Goal: Information Seeking & Learning: Learn about a topic

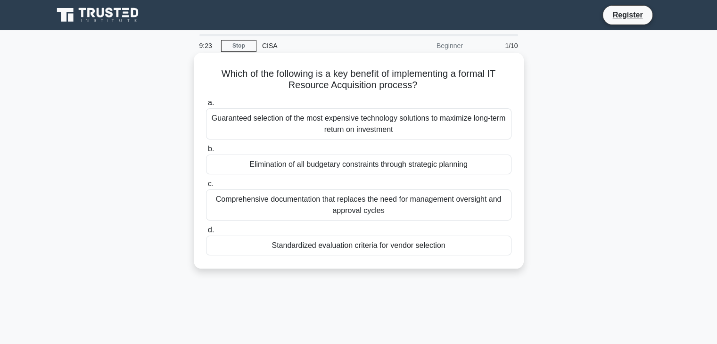
click at [372, 249] on div "Standardized evaluation criteria for vendor selection" at bounding box center [359, 246] width 306 height 20
click at [206, 233] on input "d. Standardized evaluation criteria for vendor selection" at bounding box center [206, 230] width 0 height 6
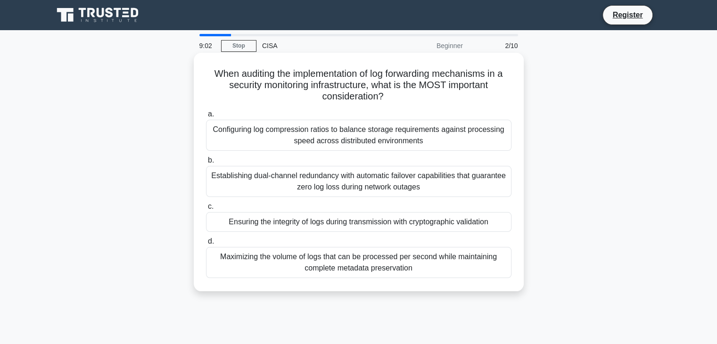
click at [345, 226] on div "Ensuring the integrity of logs during transmission with cryptographic validation" at bounding box center [359, 222] width 306 height 20
click at [206, 210] on input "c. Ensuring the integrity of logs during transmission with cryptographic valida…" at bounding box center [206, 207] width 0 height 6
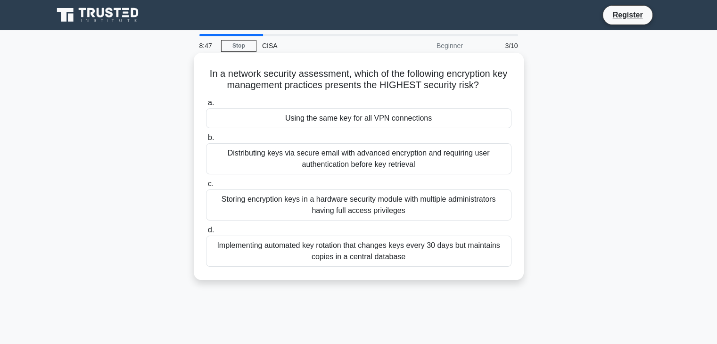
click at [342, 251] on div "Implementing automated key rotation that changes keys every 30 days but maintai…" at bounding box center [359, 251] width 306 height 31
click at [206, 233] on input "d. Implementing automated key rotation that changes keys every 30 days but main…" at bounding box center [206, 230] width 0 height 6
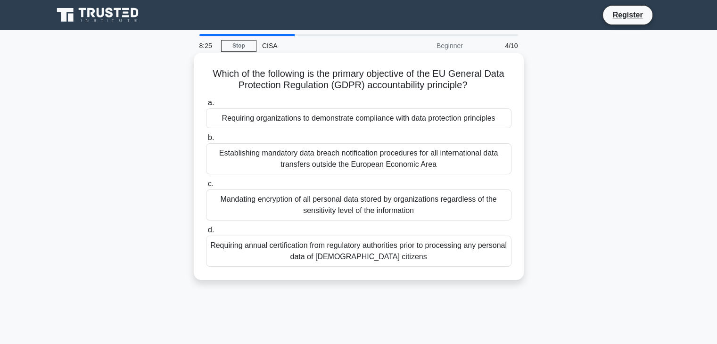
click at [351, 161] on div "Establishing mandatory data breach notification procedures for all internationa…" at bounding box center [359, 158] width 306 height 31
click at [206, 141] on input "b. Establishing mandatory data breach notification procedures for all internati…" at bounding box center [206, 138] width 0 height 6
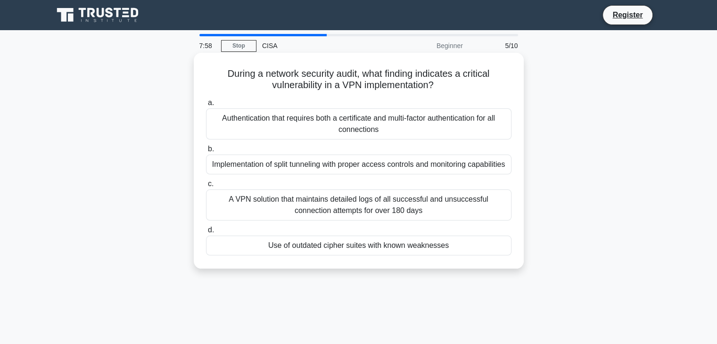
click at [366, 248] on div "Use of outdated cipher suites with known weaknesses" at bounding box center [359, 246] width 306 height 20
click at [206, 233] on input "d. Use of outdated cipher suites with known weaknesses" at bounding box center [206, 230] width 0 height 6
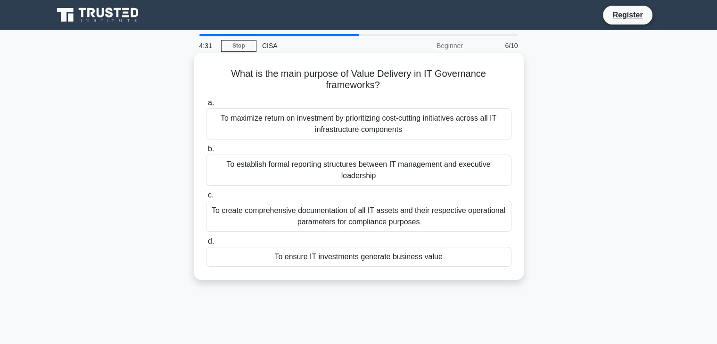
click at [351, 216] on div "To create comprehensive documentation of all IT assets and their respective ope…" at bounding box center [359, 216] width 306 height 31
click at [206, 199] on input "c. To create comprehensive documentation of all IT assets and their respective …" at bounding box center [206, 195] width 0 height 6
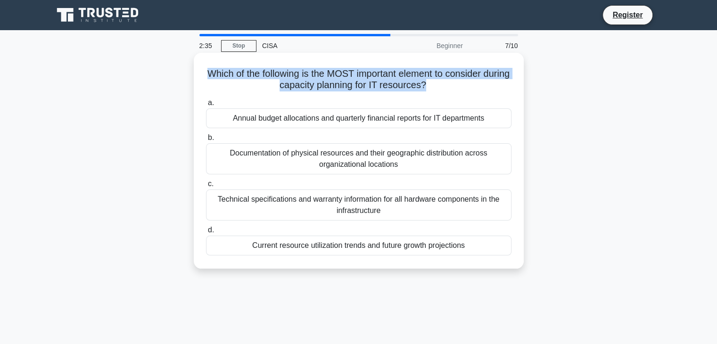
drag, startPoint x: 441, startPoint y: 85, endPoint x: 210, endPoint y: 67, distance: 231.7
click at [210, 67] on div "Which of the following is the MOST important element to consider during capacit…" at bounding box center [359, 161] width 323 height 208
click at [431, 85] on h5 "Which of the following is the MOST important element to consider during capacit…" at bounding box center [358, 80] width 307 height 24
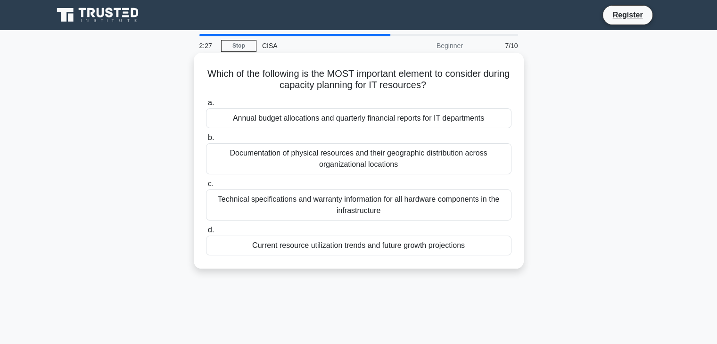
drag, startPoint x: 445, startPoint y: 85, endPoint x: 209, endPoint y: 69, distance: 235.9
click at [209, 69] on h5 "Which of the following is the MOST important element to consider during capacit…" at bounding box center [358, 80] width 307 height 24
click at [438, 89] on icon ".spinner_0XTQ{transform-origin:center;animation:spinner_y6GP .75s linear infini…" at bounding box center [431, 85] width 11 height 11
click at [391, 123] on div "Annual budget allocations and quarterly financial reports for IT departments" at bounding box center [359, 118] width 306 height 20
click at [206, 106] on input "a. Annual budget allocations and quarterly financial reports for IT departments" at bounding box center [206, 103] width 0 height 6
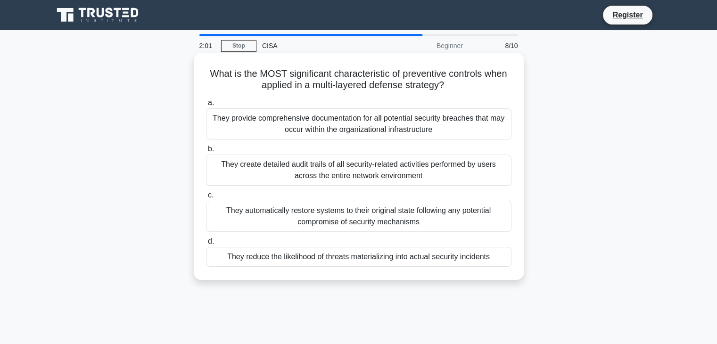
click at [334, 169] on div "They create detailed audit trails of all security-related activities performed …" at bounding box center [359, 170] width 306 height 31
click at [206, 152] on input "b. They create detailed audit trails of all security-related activities perform…" at bounding box center [206, 149] width 0 height 6
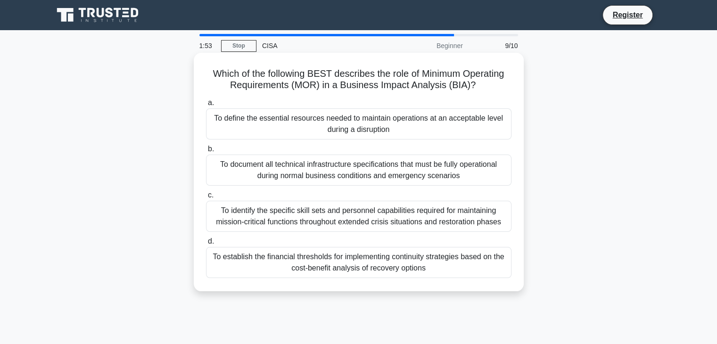
click at [335, 213] on div "To identify the specific skill sets and personnel capabilities required for mai…" at bounding box center [359, 216] width 306 height 31
click at [206, 199] on input "c. To identify the specific skill sets and personnel capabilities required for …" at bounding box center [206, 195] width 0 height 6
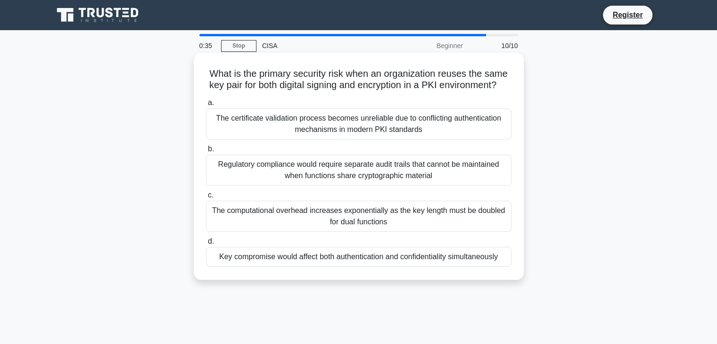
click at [279, 86] on h5 "What is the primary security risk when an organization reuses the same key pair…" at bounding box center [358, 80] width 307 height 24
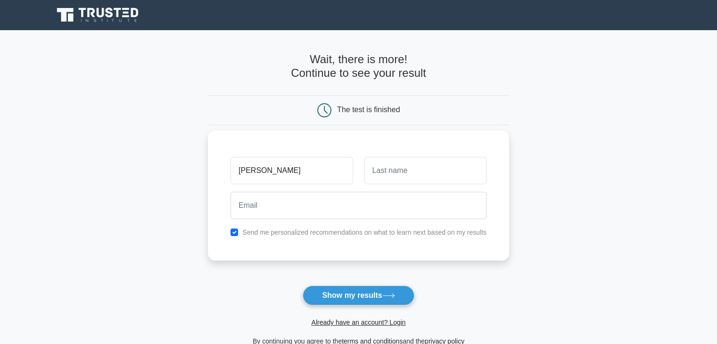
type input "diksha"
click at [379, 170] on input "text" at bounding box center [426, 170] width 122 height 27
type input "gupta"
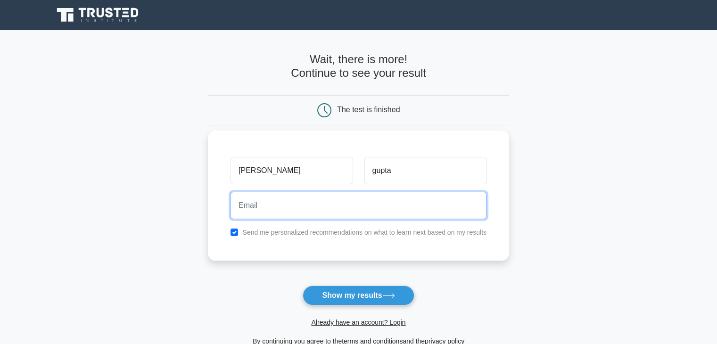
click at [311, 216] on input "email" at bounding box center [359, 205] width 256 height 27
type input "guptadiksha944@gmail.com"
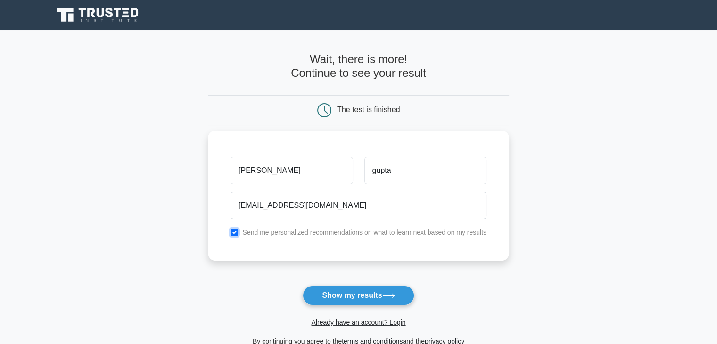
click at [236, 230] on input "checkbox" at bounding box center [235, 233] width 8 height 8
checkbox input "false"
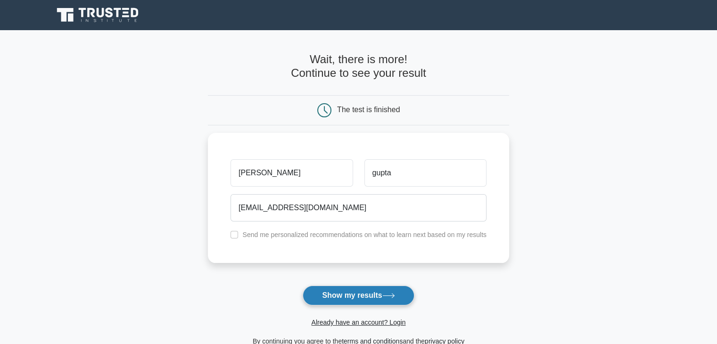
click at [360, 295] on button "Show my results" at bounding box center [358, 296] width 111 height 20
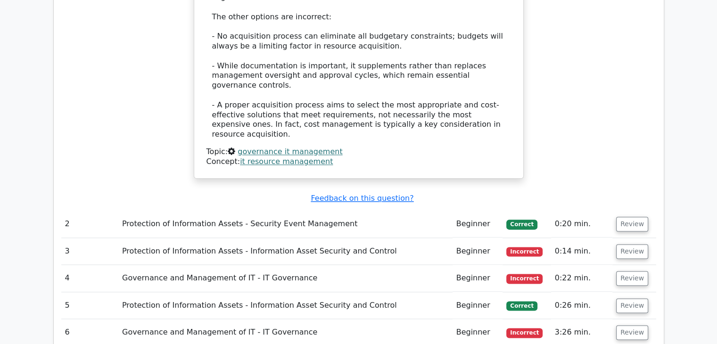
scroll to position [1122, 0]
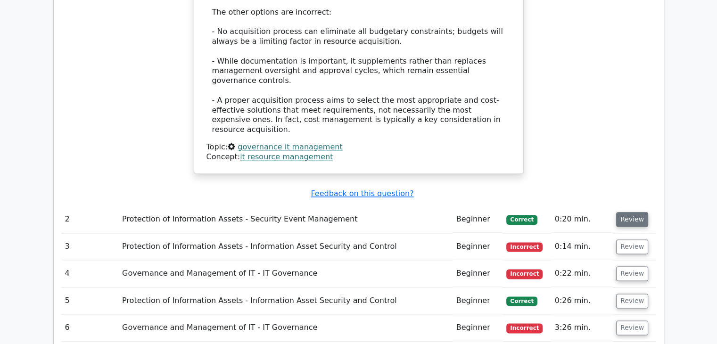
click at [628, 212] on button "Review" at bounding box center [632, 219] width 32 height 15
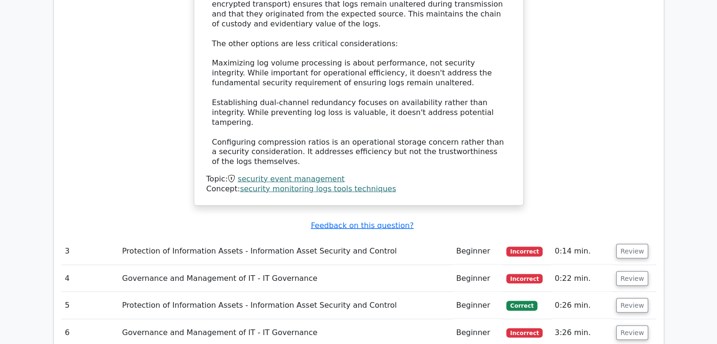
scroll to position [1728, 0]
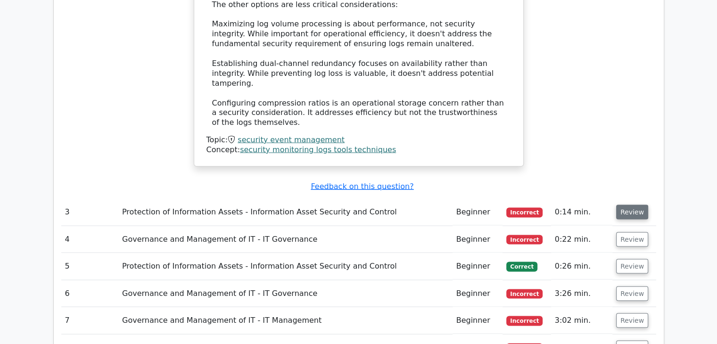
click at [628, 205] on button "Review" at bounding box center [632, 212] width 32 height 15
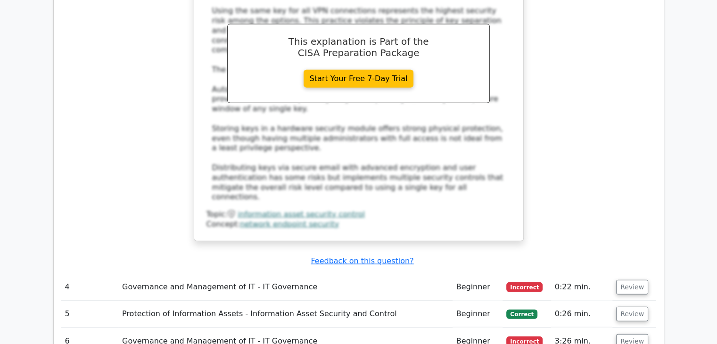
scroll to position [2200, 0]
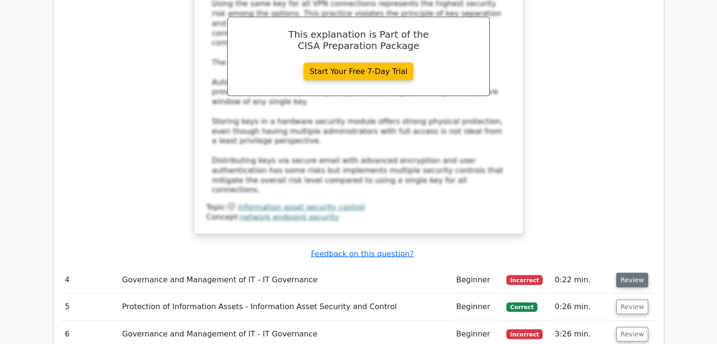
click at [638, 273] on button "Review" at bounding box center [632, 280] width 32 height 15
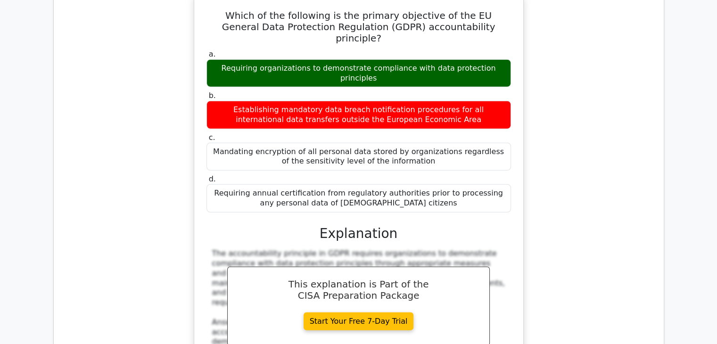
scroll to position [2803, 0]
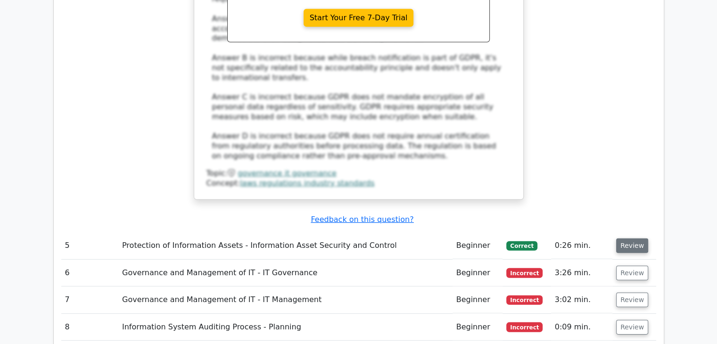
click at [629, 239] on button "Review" at bounding box center [632, 246] width 32 height 15
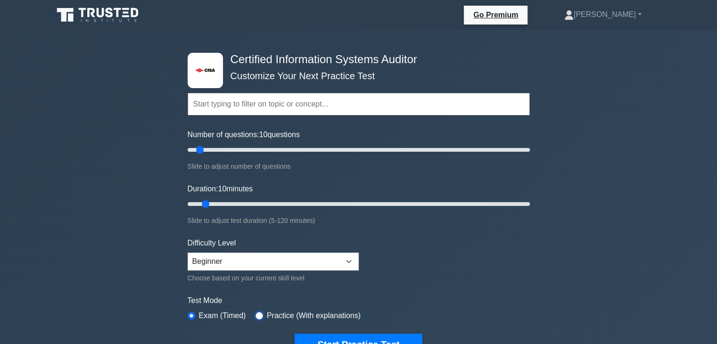
click at [256, 314] on input "radio" at bounding box center [260, 316] width 8 height 8
radio input "true"
